Goal: Book appointment/travel/reservation

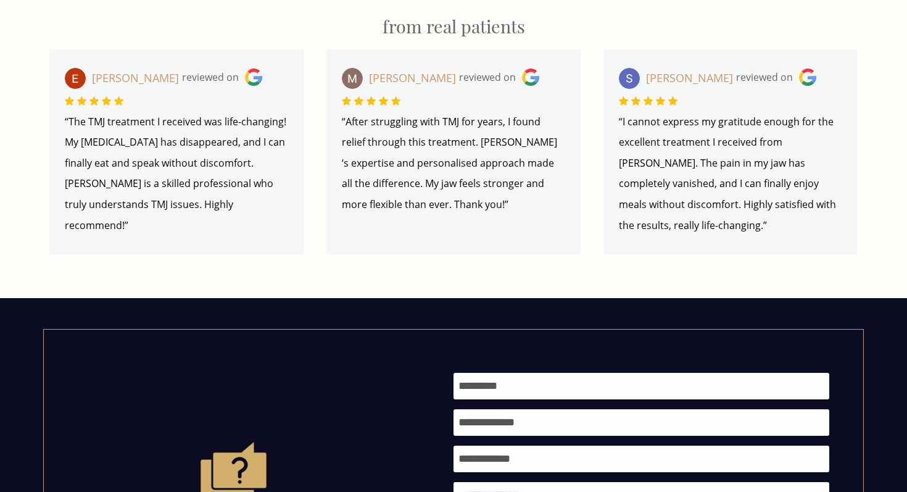
scroll to position [1218, 0]
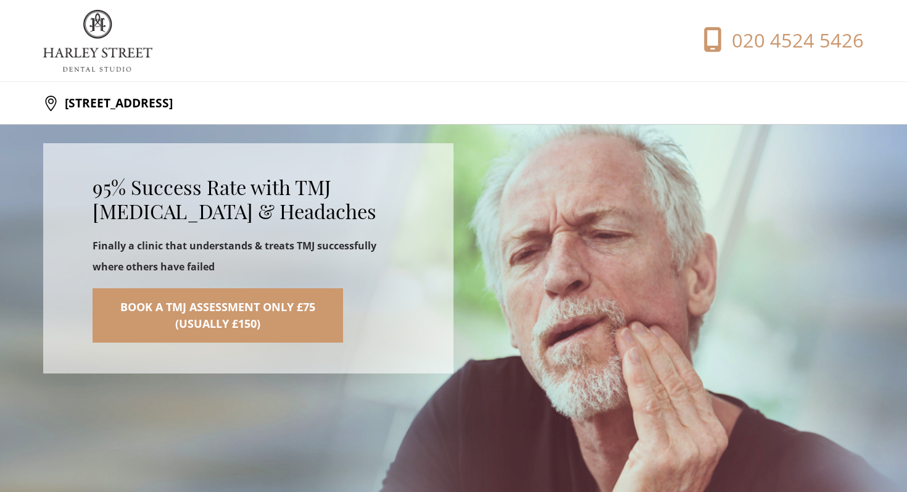
click at [249, 315] on link "Book a TMJ Assessment Only £75 (Usually £150)" at bounding box center [218, 315] width 250 height 54
click at [297, 320] on link "Book a TMJ Assessment Only £75 (Usually £150)" at bounding box center [218, 315] width 250 height 54
click at [190, 307] on link "Book a TMJ Assessment Only £75 (Usually £150)" at bounding box center [218, 315] width 250 height 54
